Goal: Task Accomplishment & Management: Use online tool/utility

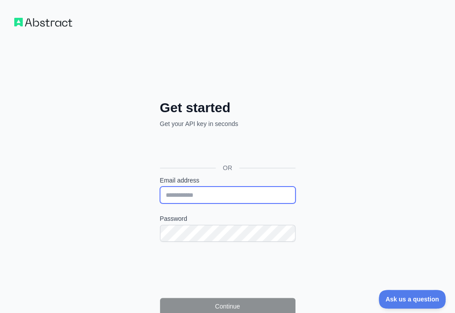
click at [160, 187] on input "Email address" at bounding box center [227, 195] width 135 height 17
paste input "**********"
type input "**********"
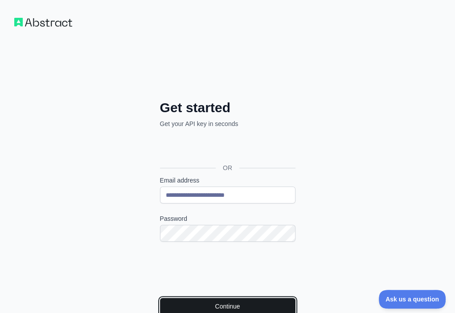
click at [160, 298] on button "Continue" at bounding box center [227, 306] width 135 height 17
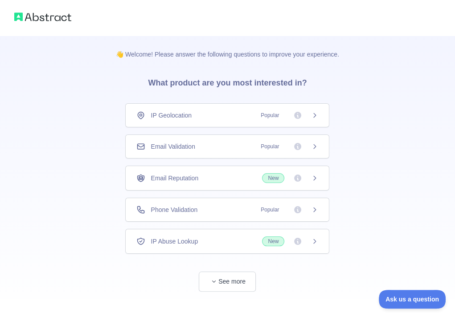
click at [212, 145] on div "Email Validation Popular" at bounding box center [227, 146] width 182 height 9
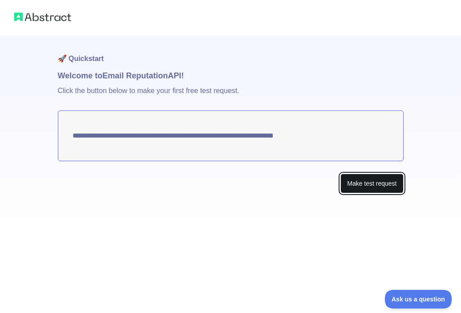
click at [351, 180] on button "Make test request" at bounding box center [372, 184] width 63 height 20
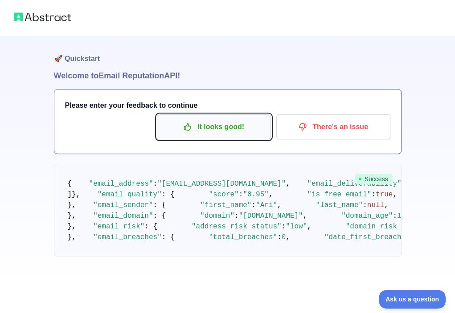
click at [237, 135] on button "It looks good!" at bounding box center [214, 126] width 114 height 25
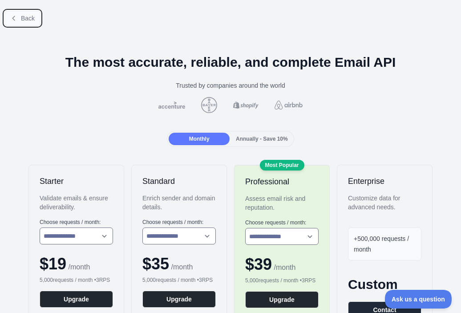
click at [27, 19] on span "Back" at bounding box center [28, 18] width 14 height 7
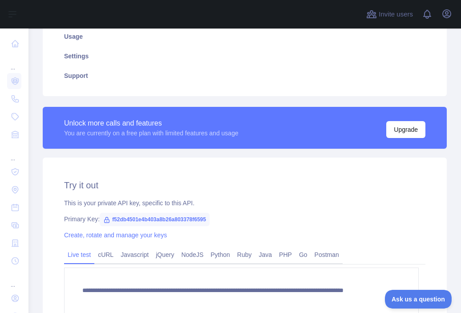
scroll to position [223, 0]
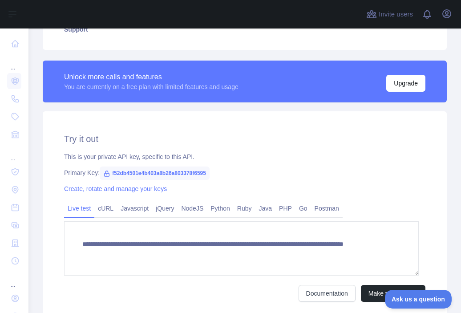
click at [160, 171] on span "f52db4501e4b403a8b26a803378f6595" at bounding box center [155, 173] width 110 height 13
copy span "f52db4501e4b403a8b26a803378f6595"
